Goal: Task Accomplishment & Management: Use online tool/utility

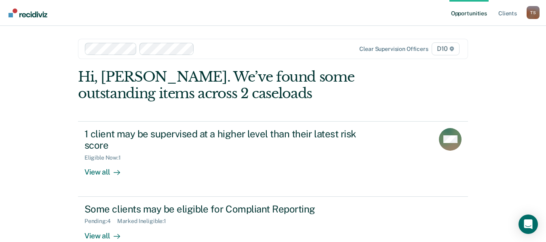
click at [40, 104] on div "Opportunities Client s [PERSON_NAME] T S Profile How it works Log Out Clear sup…" at bounding box center [273, 121] width 546 height 242
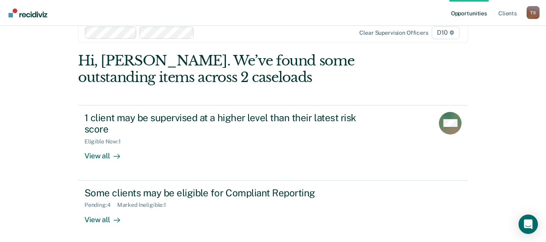
scroll to position [18, 0]
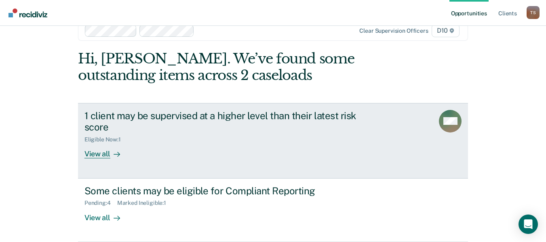
click at [99, 154] on div "View all" at bounding box center [106, 151] width 45 height 16
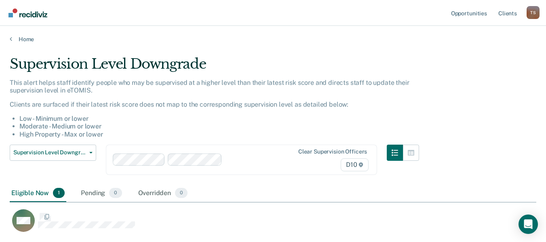
scroll to position [177, 520]
click at [98, 194] on div "Pending 0" at bounding box center [102, 194] width 44 height 18
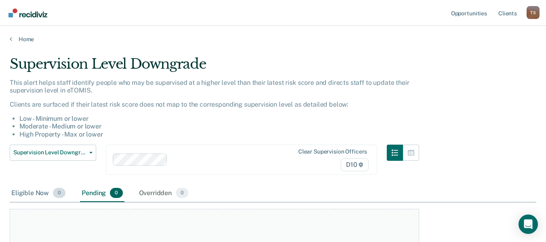
click at [36, 192] on div "Eligible Now 0" at bounding box center [38, 194] width 57 height 18
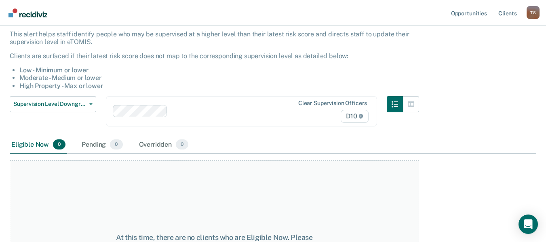
scroll to position [65, 0]
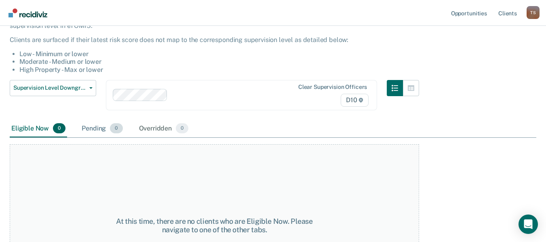
click at [95, 133] on div "Pending 0" at bounding box center [102, 129] width 44 height 18
